Goal: Find specific page/section: Find specific page/section

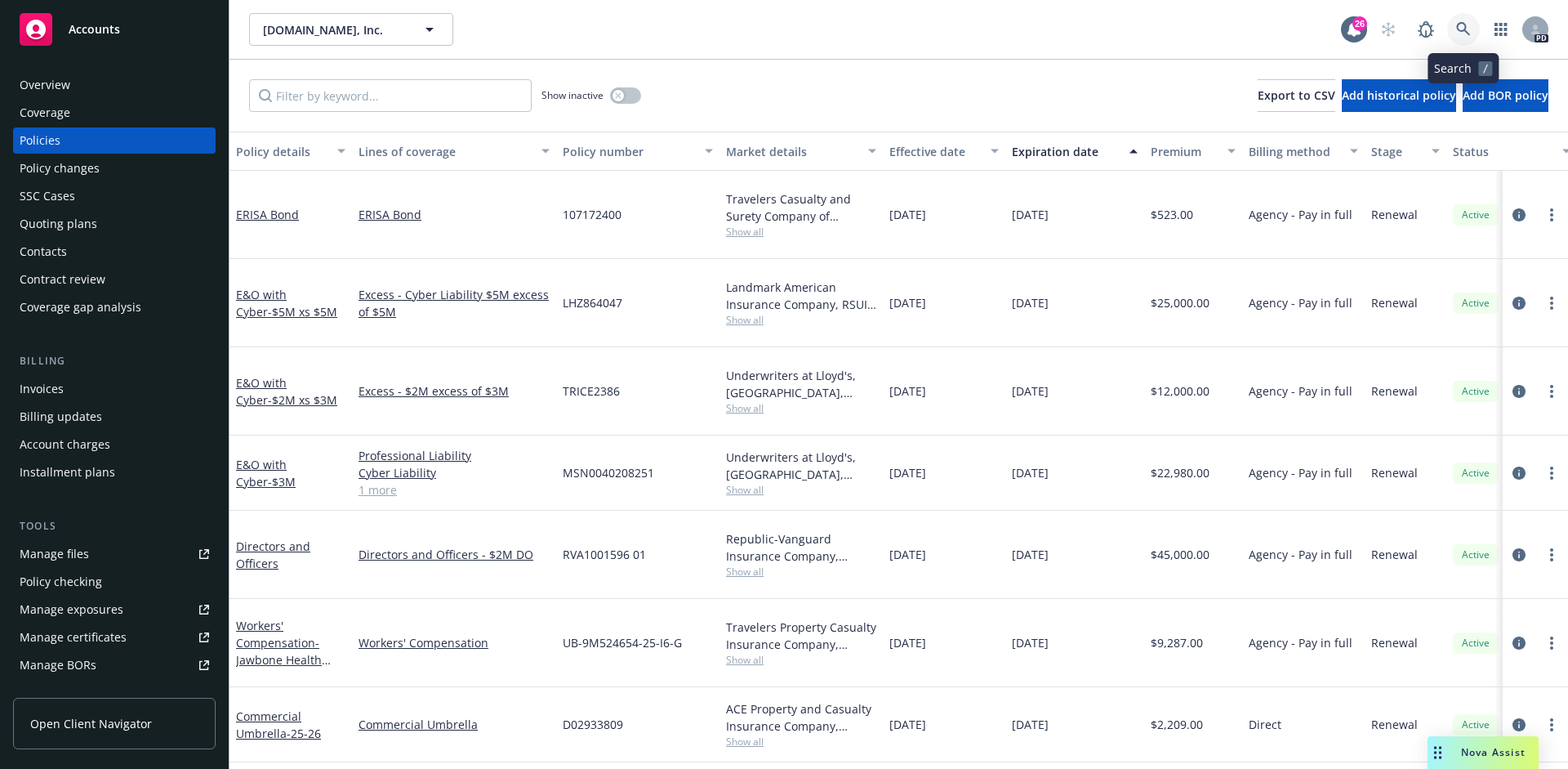
click at [1461, 37] on link at bounding box center [1463, 29] width 33 height 33
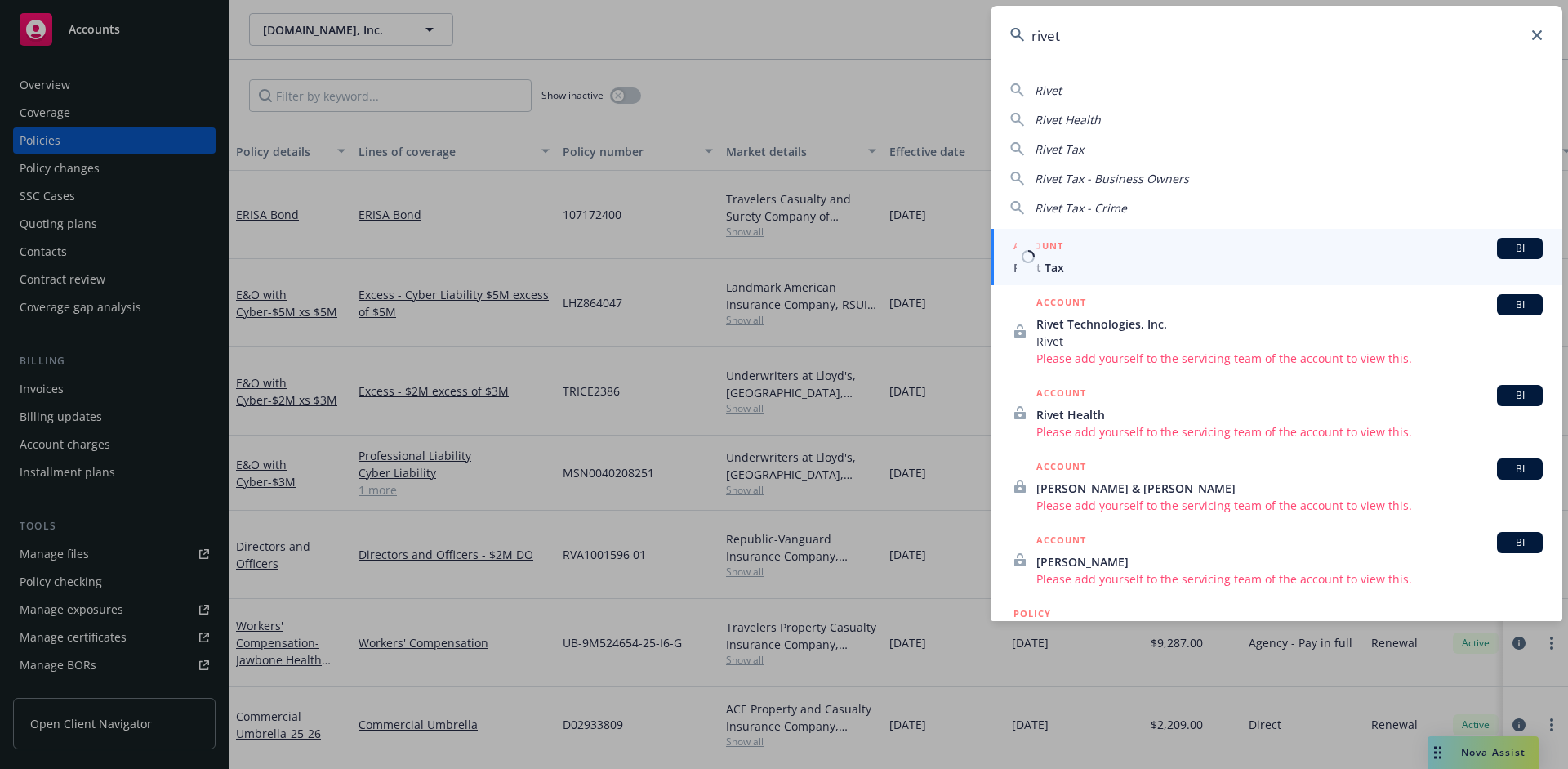
type input "rivet"
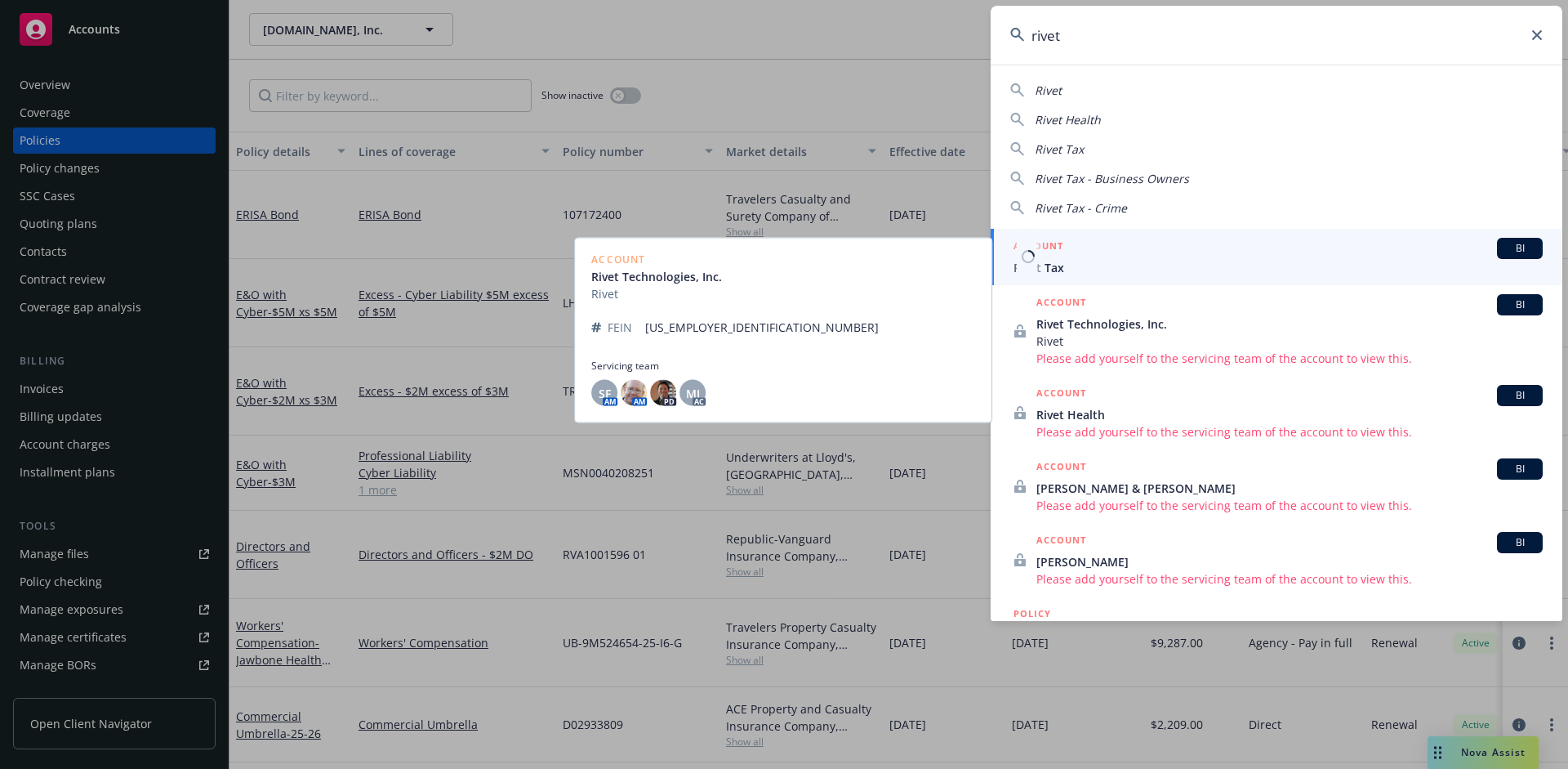
click at [1187, 273] on span "Rivet Tax" at bounding box center [1277, 267] width 529 height 17
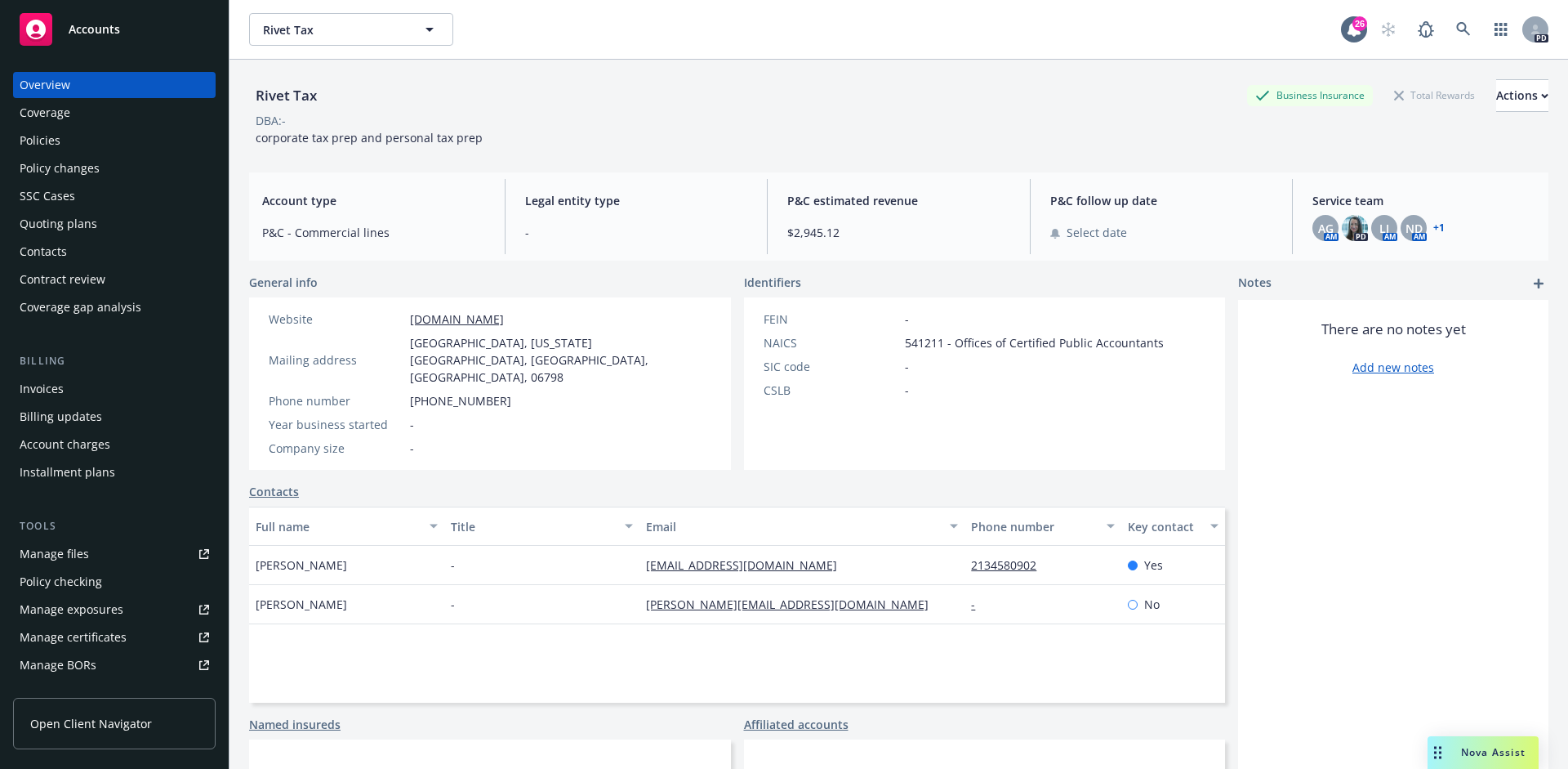
click at [1439, 233] on div "AG AM [PERSON_NAME] AM ND AM + 1" at bounding box center [1423, 228] width 223 height 27
click at [1436, 229] on link "+ 1" at bounding box center [1438, 227] width 11 height 10
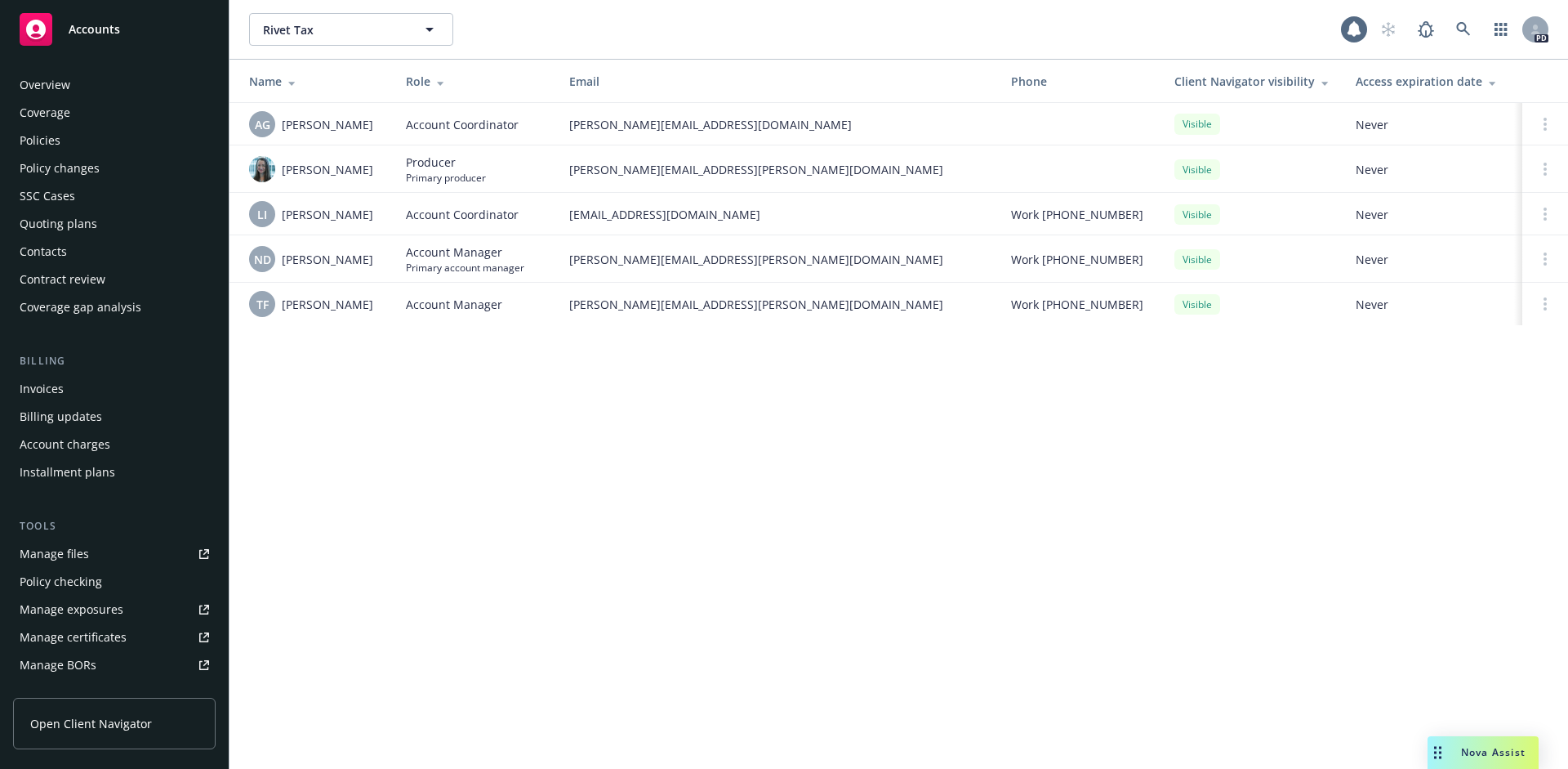
scroll to position [295, 0]
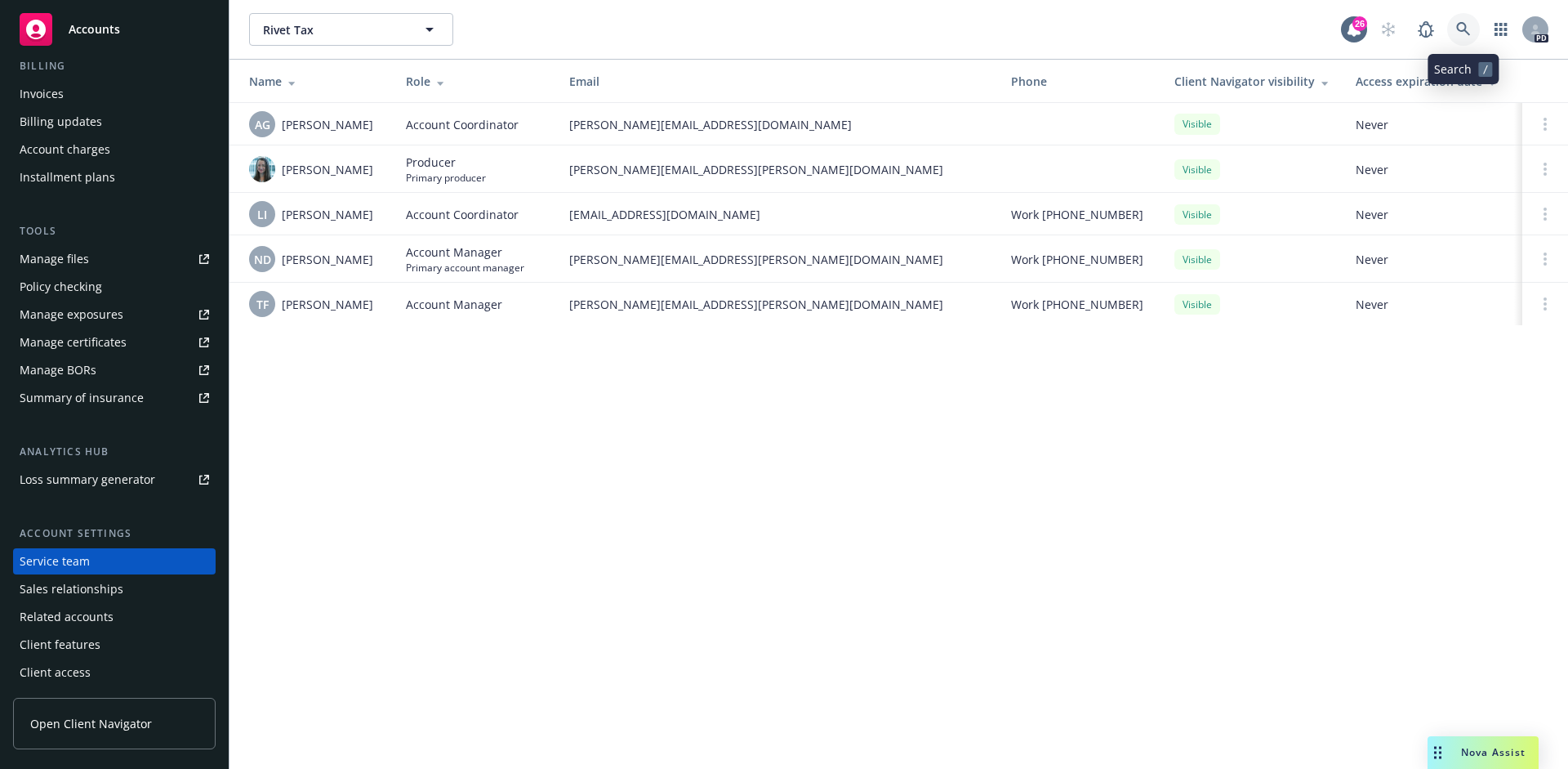
click at [1458, 38] on link at bounding box center [1463, 29] width 33 height 33
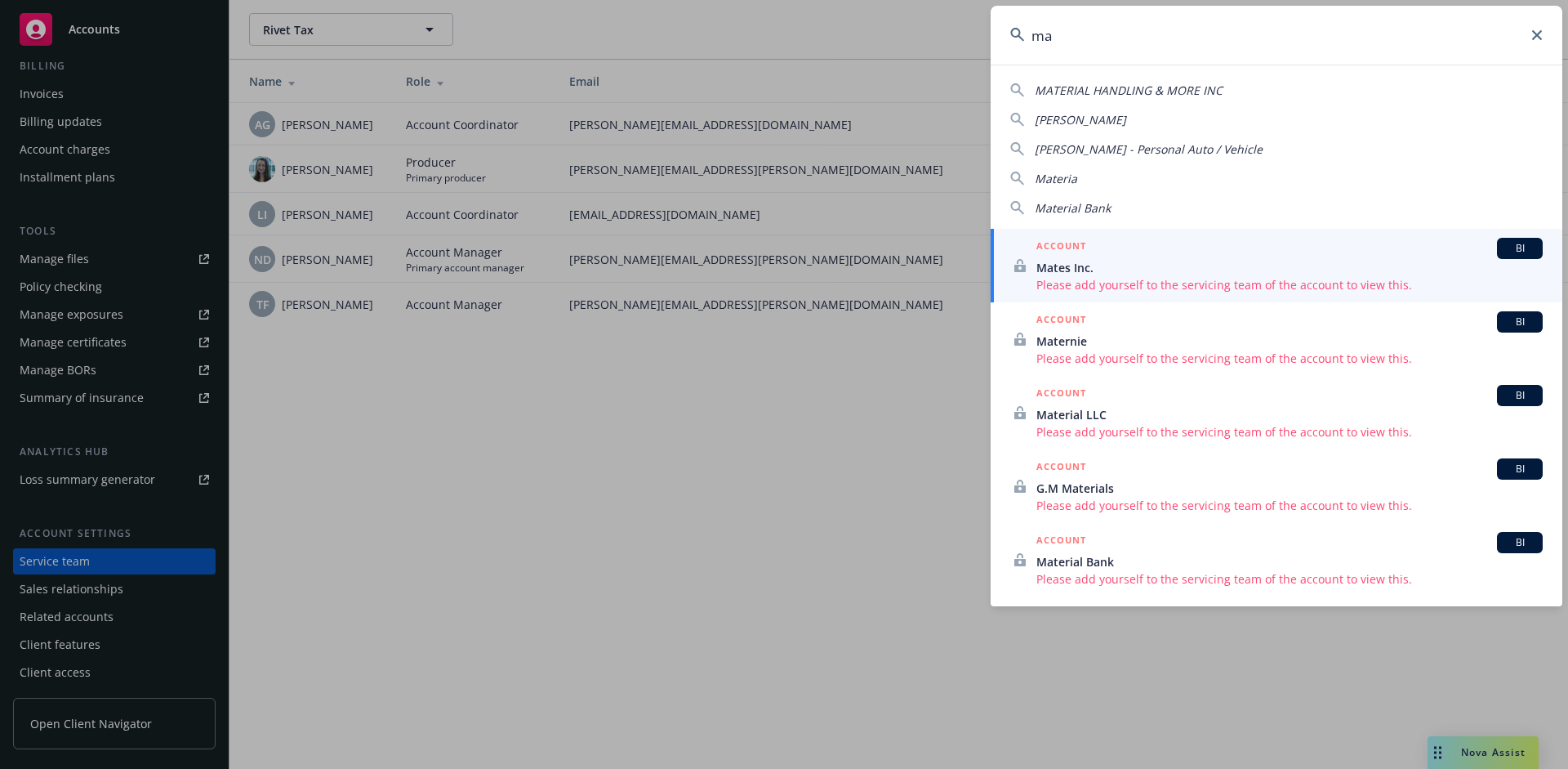
type input "m"
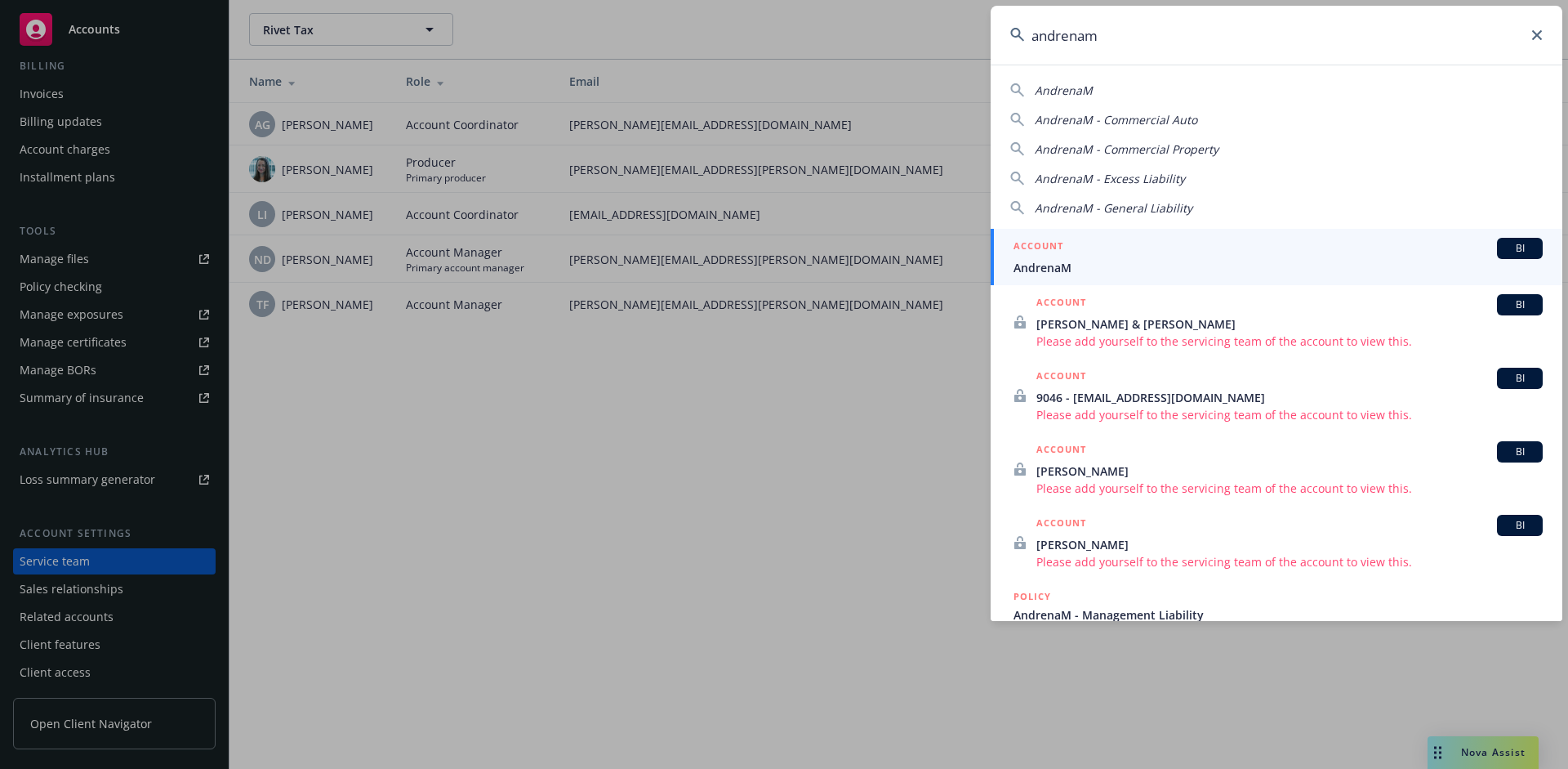
click at [1082, 88] on span "AndrenaM" at bounding box center [1064, 90] width 58 height 16
type input "AndrenaM"
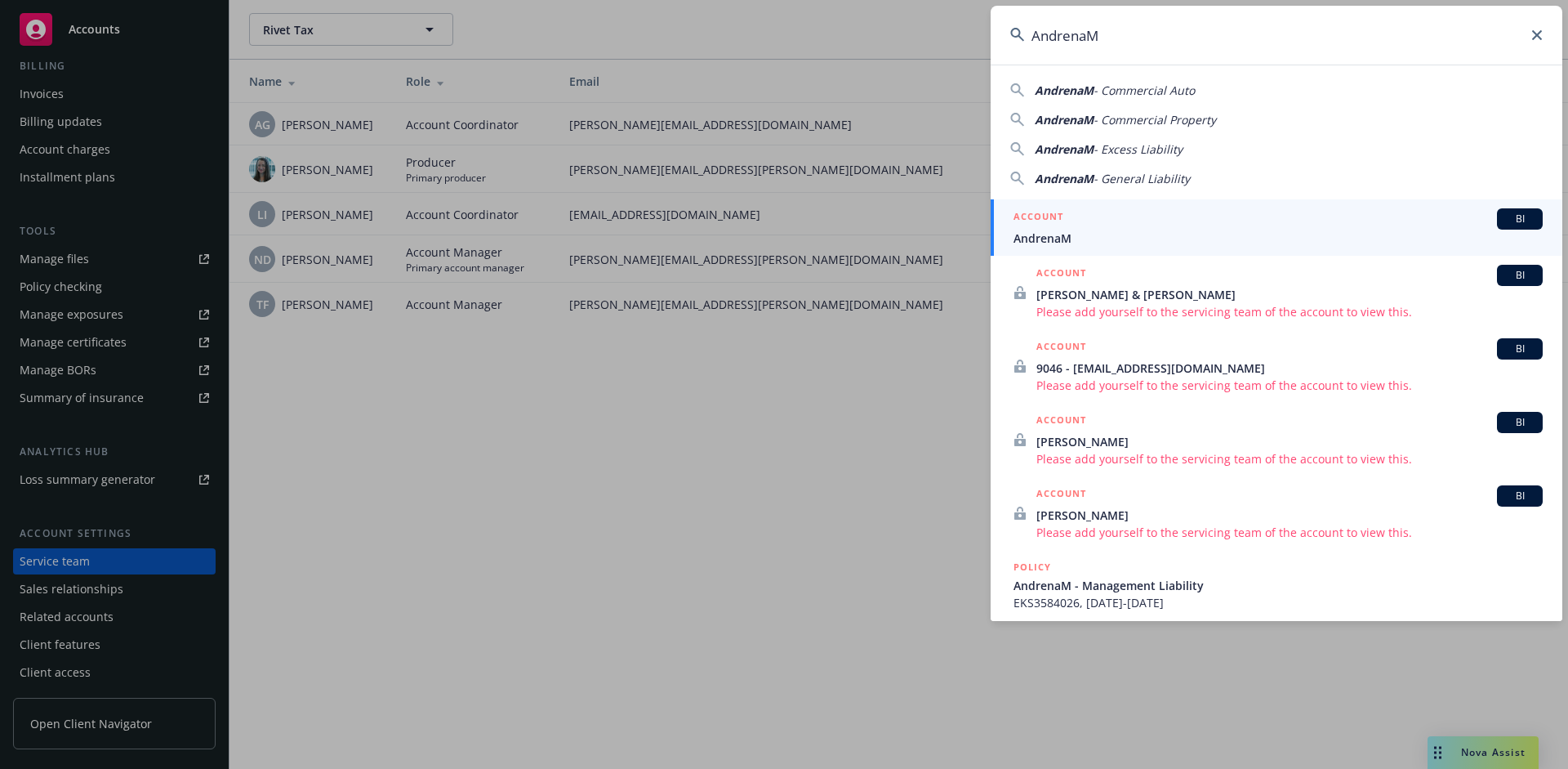
click at [1096, 232] on span "AndrenaM" at bounding box center [1277, 238] width 529 height 17
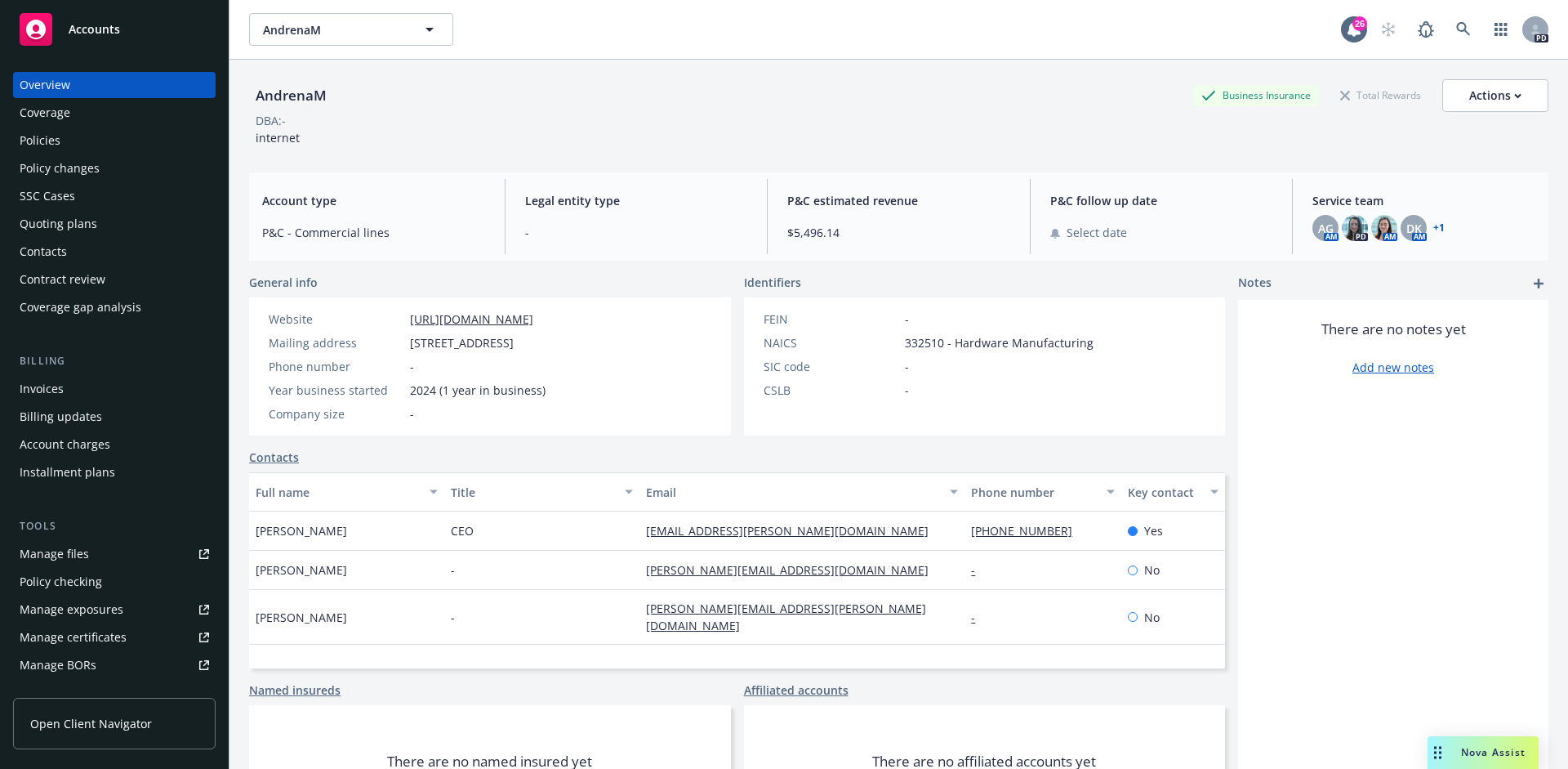
click at [63, 110] on div "Coverage" at bounding box center [44, 113] width 50 height 27
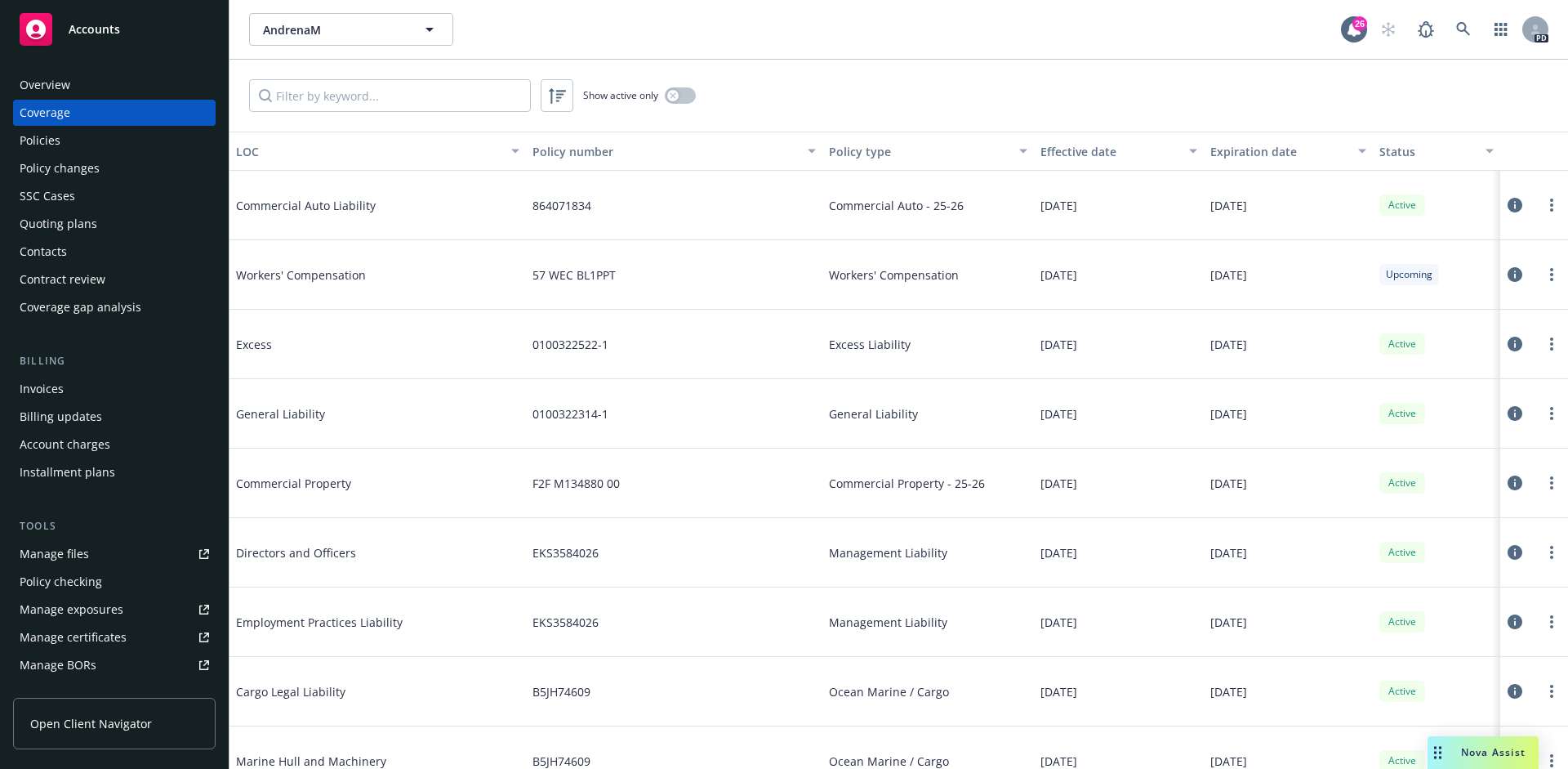
click at [64, 147] on div "Policies" at bounding box center [114, 141] width 189 height 27
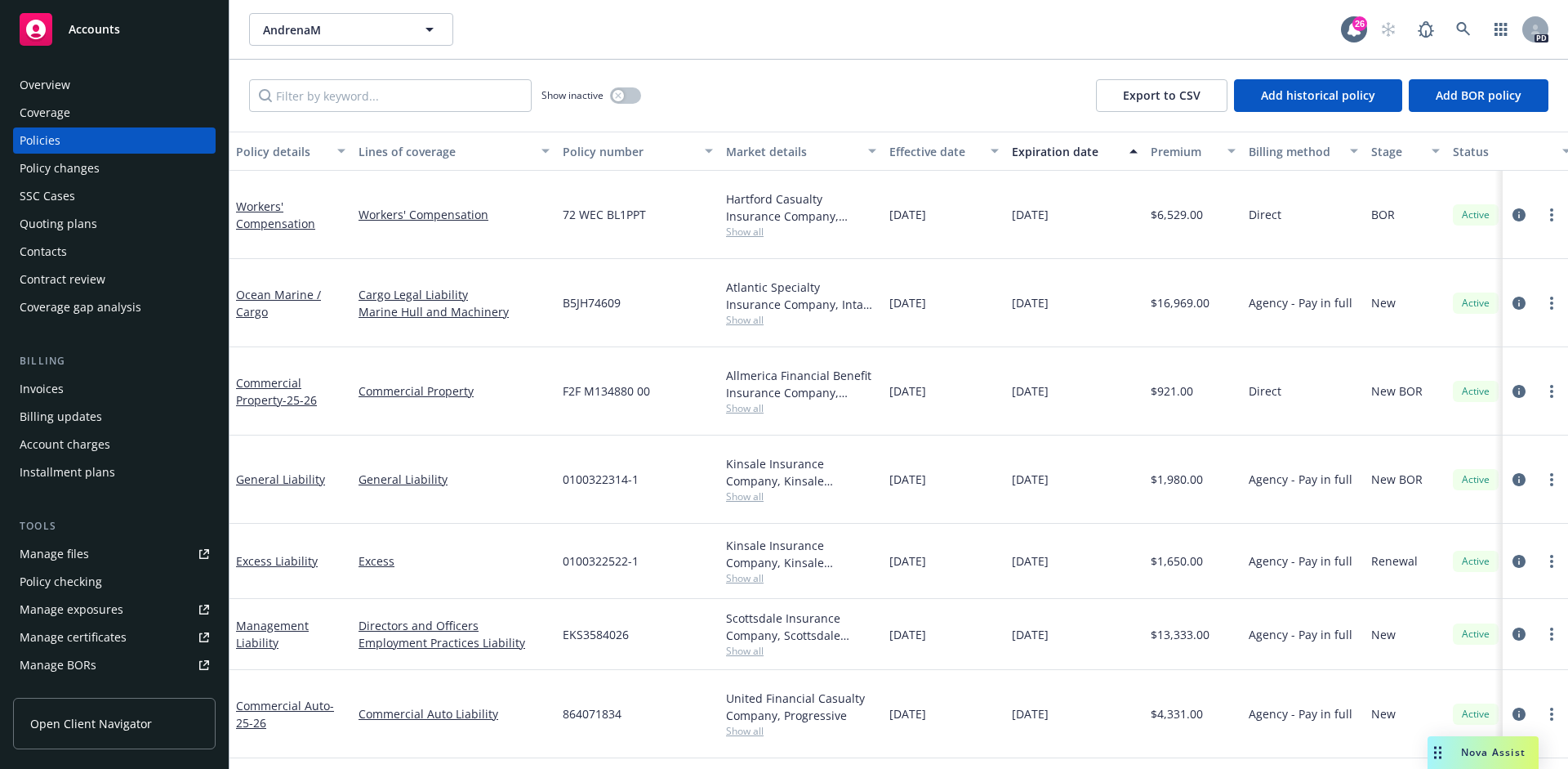
click at [746, 490] on span "Show all" at bounding box center [801, 497] width 150 height 14
click at [609, 370] on div "F2F M134880 00" at bounding box center [637, 392] width 163 height 88
click at [741, 401] on span "Show all" at bounding box center [801, 408] width 150 height 14
click at [59, 383] on div "Invoices" at bounding box center [42, 389] width 44 height 27
